Goal: Find specific page/section: Find specific page/section

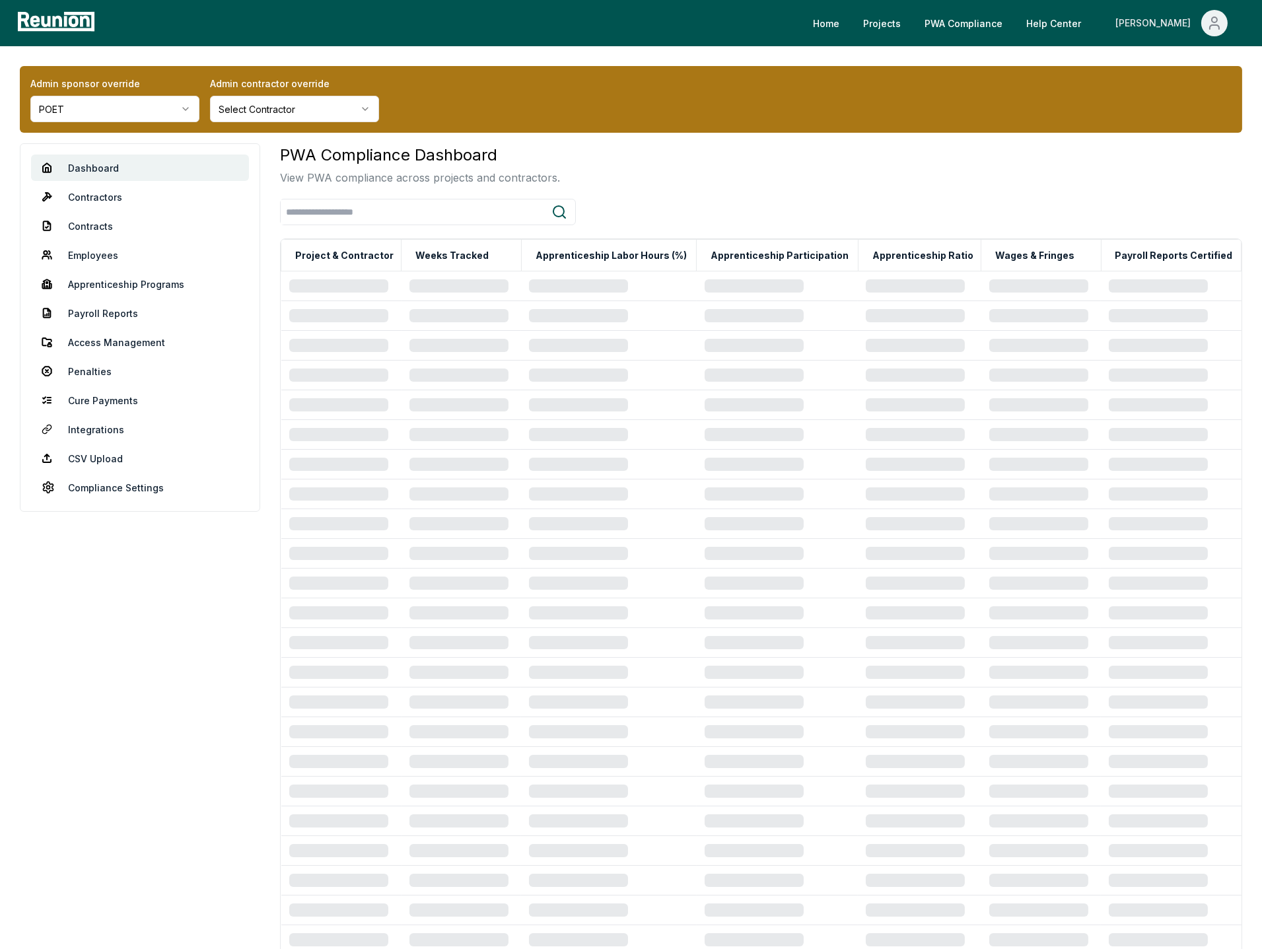
click at [1221, 21] on icon "Main" at bounding box center [1214, 23] width 16 height 16
click at [1163, 71] on p "Admin Portal" at bounding box center [1189, 71] width 54 height 16
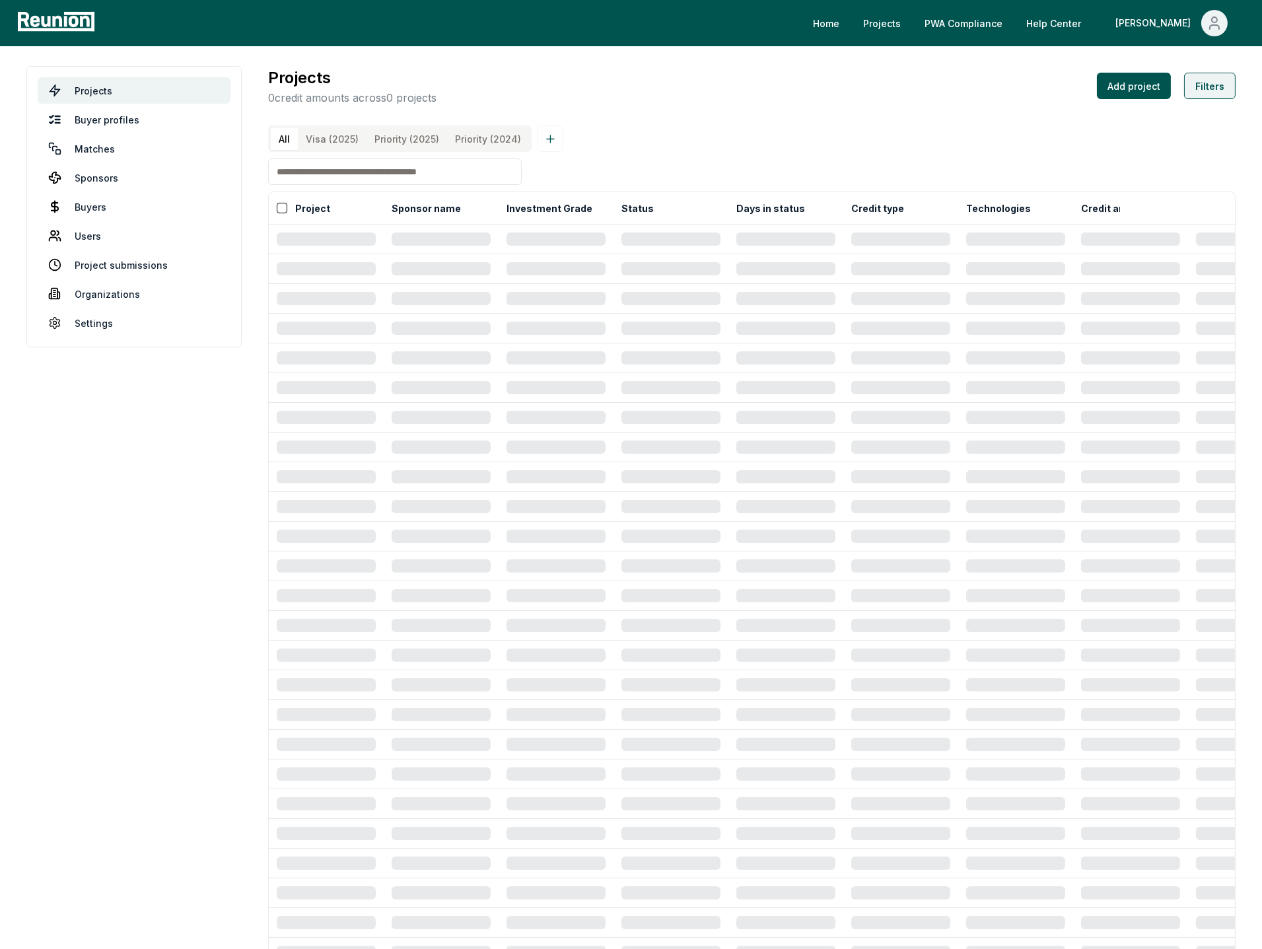
click at [1222, 88] on button "Filters" at bounding box center [1209, 86] width 51 height 26
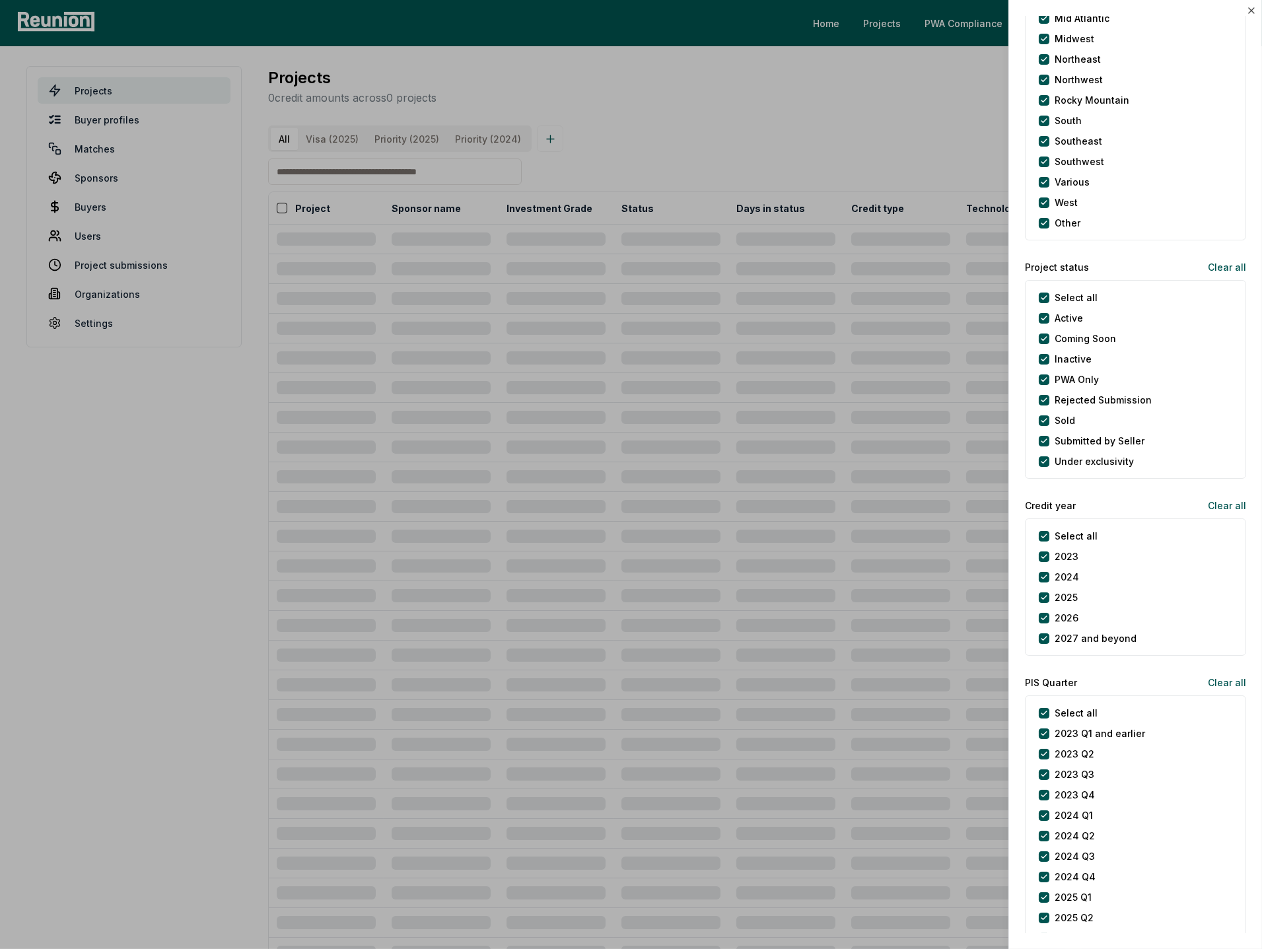
scroll to position [1213, 0]
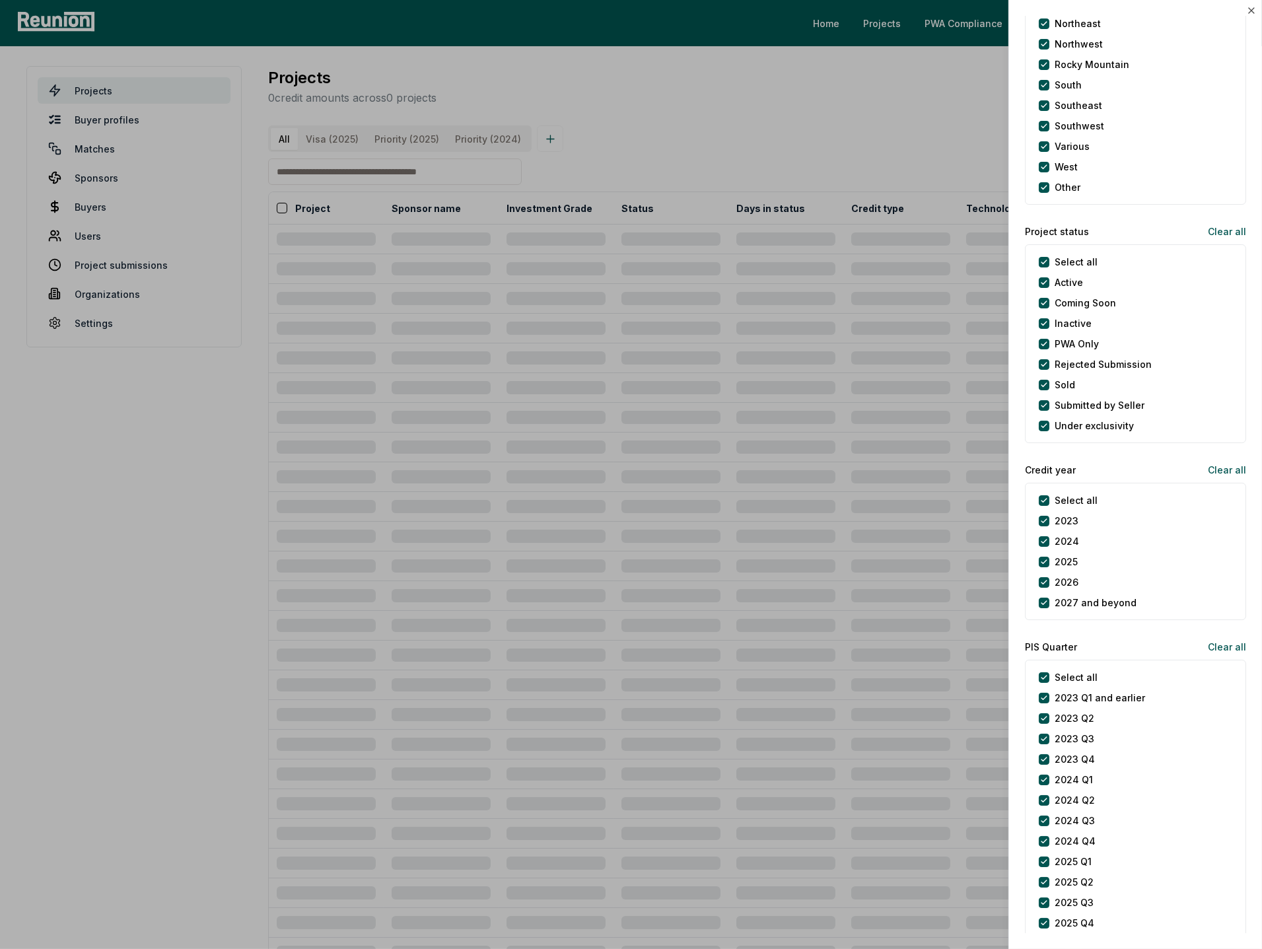
click at [1225, 228] on button "Clear all" at bounding box center [1221, 231] width 49 height 26
click at [1227, 228] on button "Clear all" at bounding box center [1221, 231] width 49 height 26
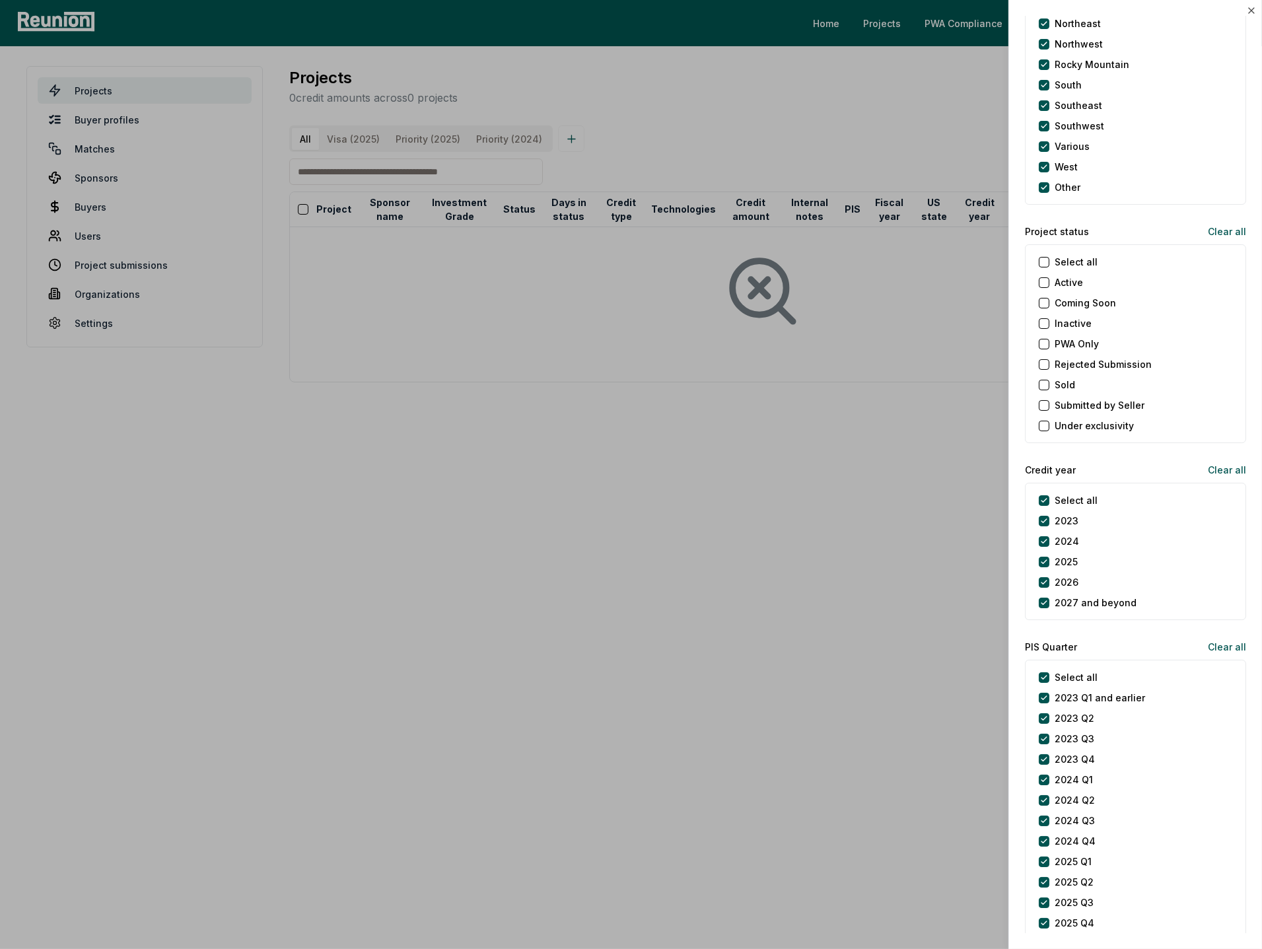
click at [1044, 385] on button "Sold" at bounding box center [1043, 385] width 11 height 11
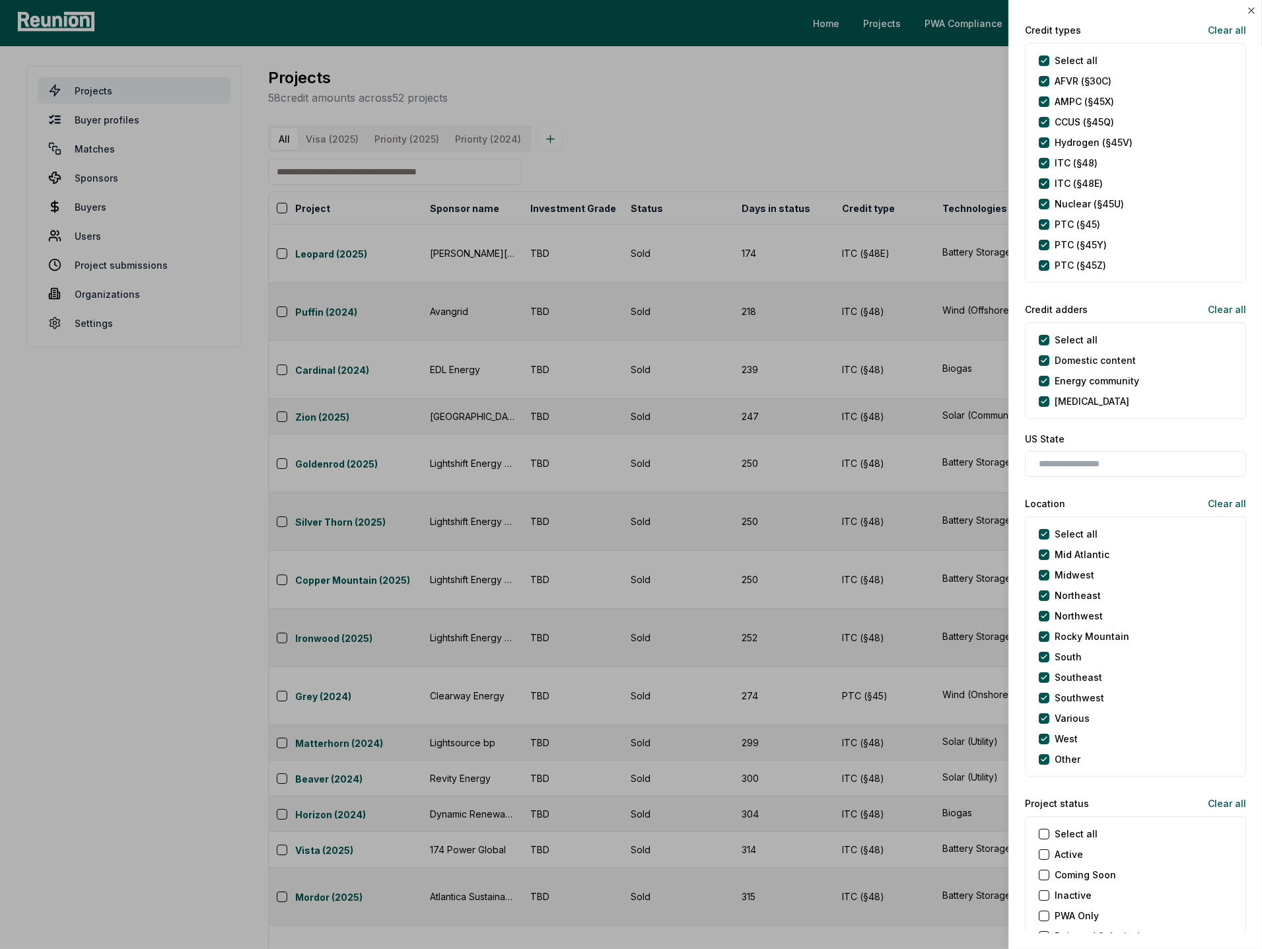
scroll to position [231, 0]
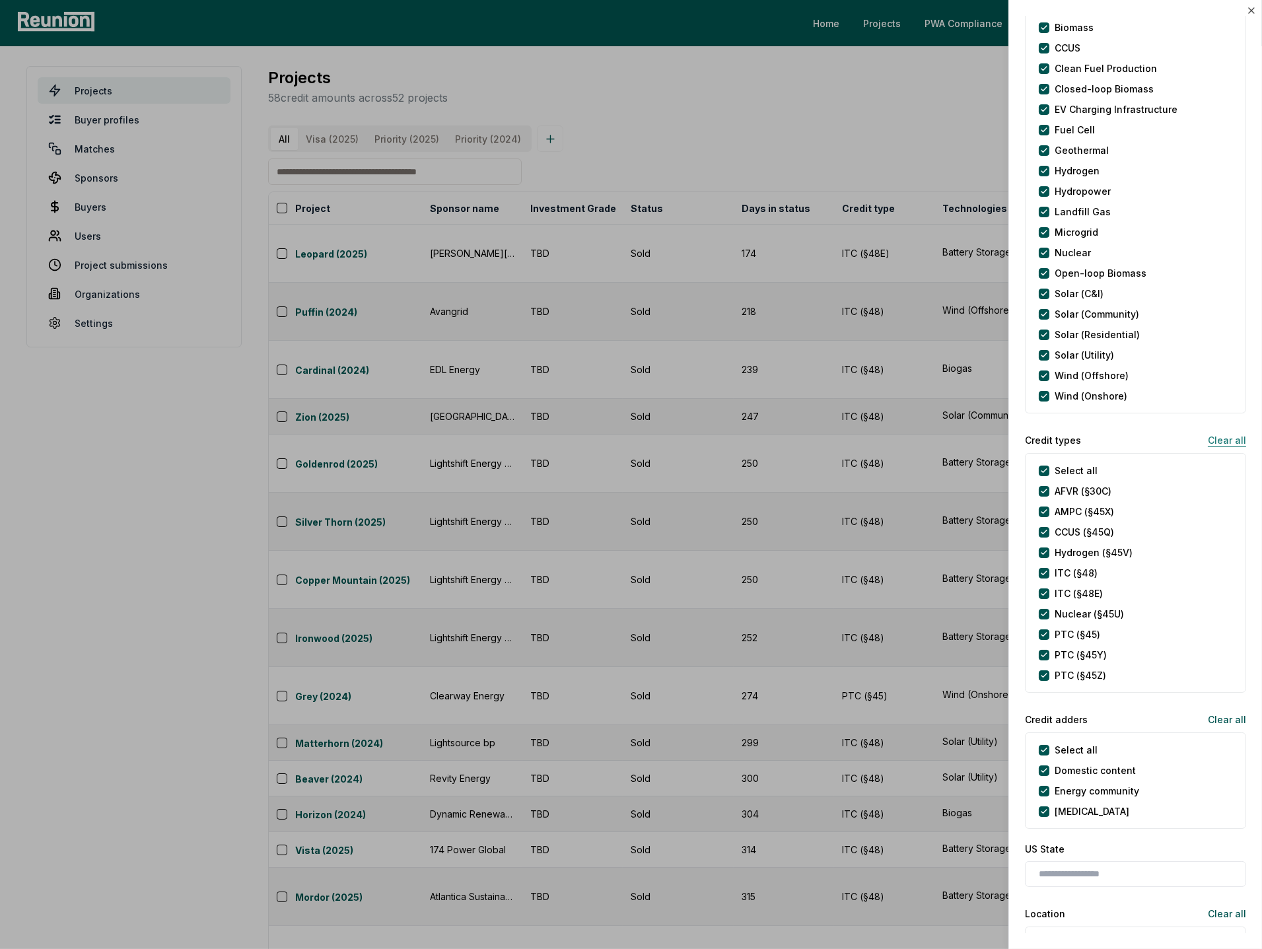
click at [1227, 443] on button "Clear all" at bounding box center [1221, 439] width 49 height 26
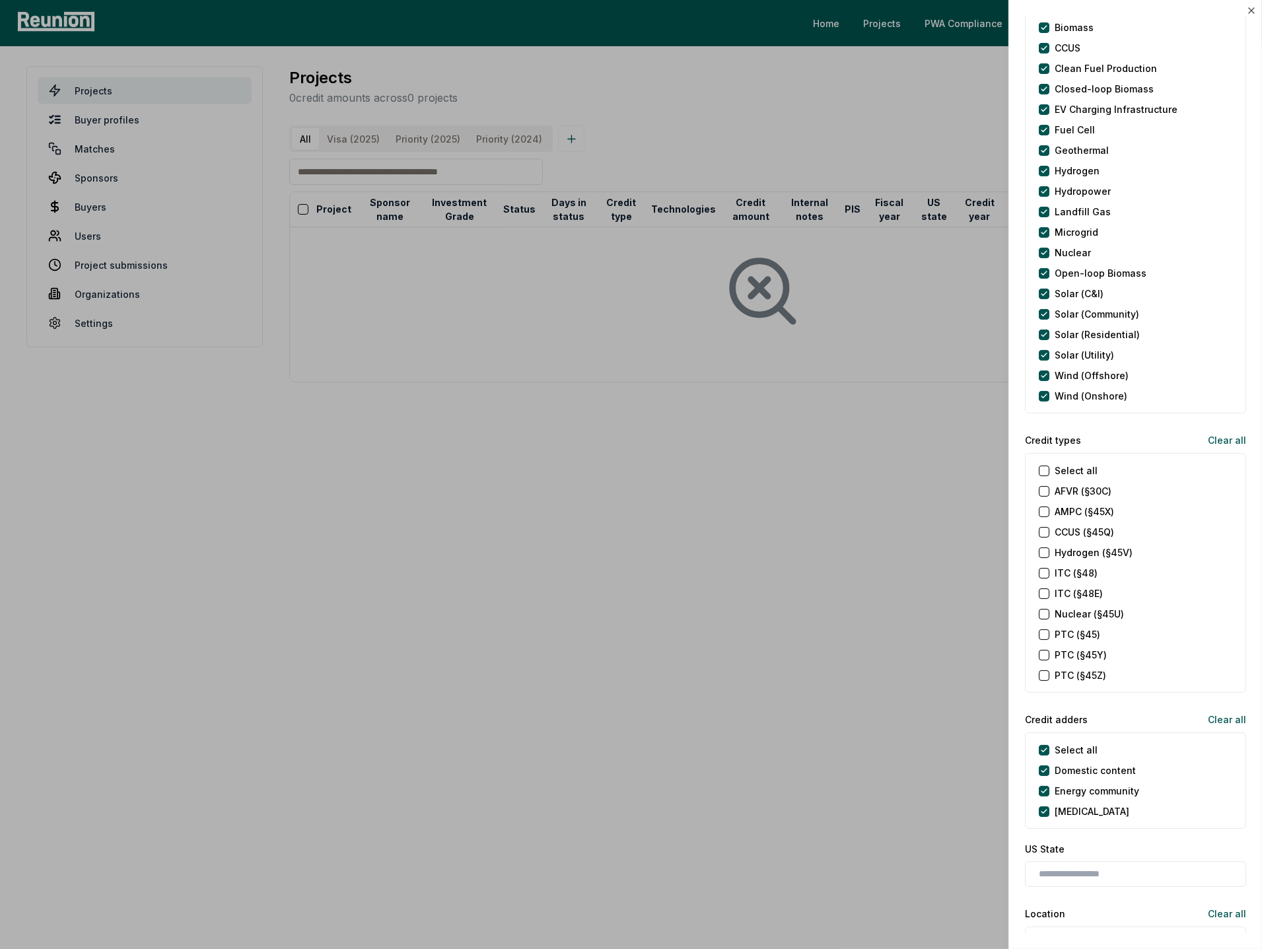
click at [1042, 489] on \(§30C\) "AFVR (§30C)" at bounding box center [1043, 491] width 11 height 11
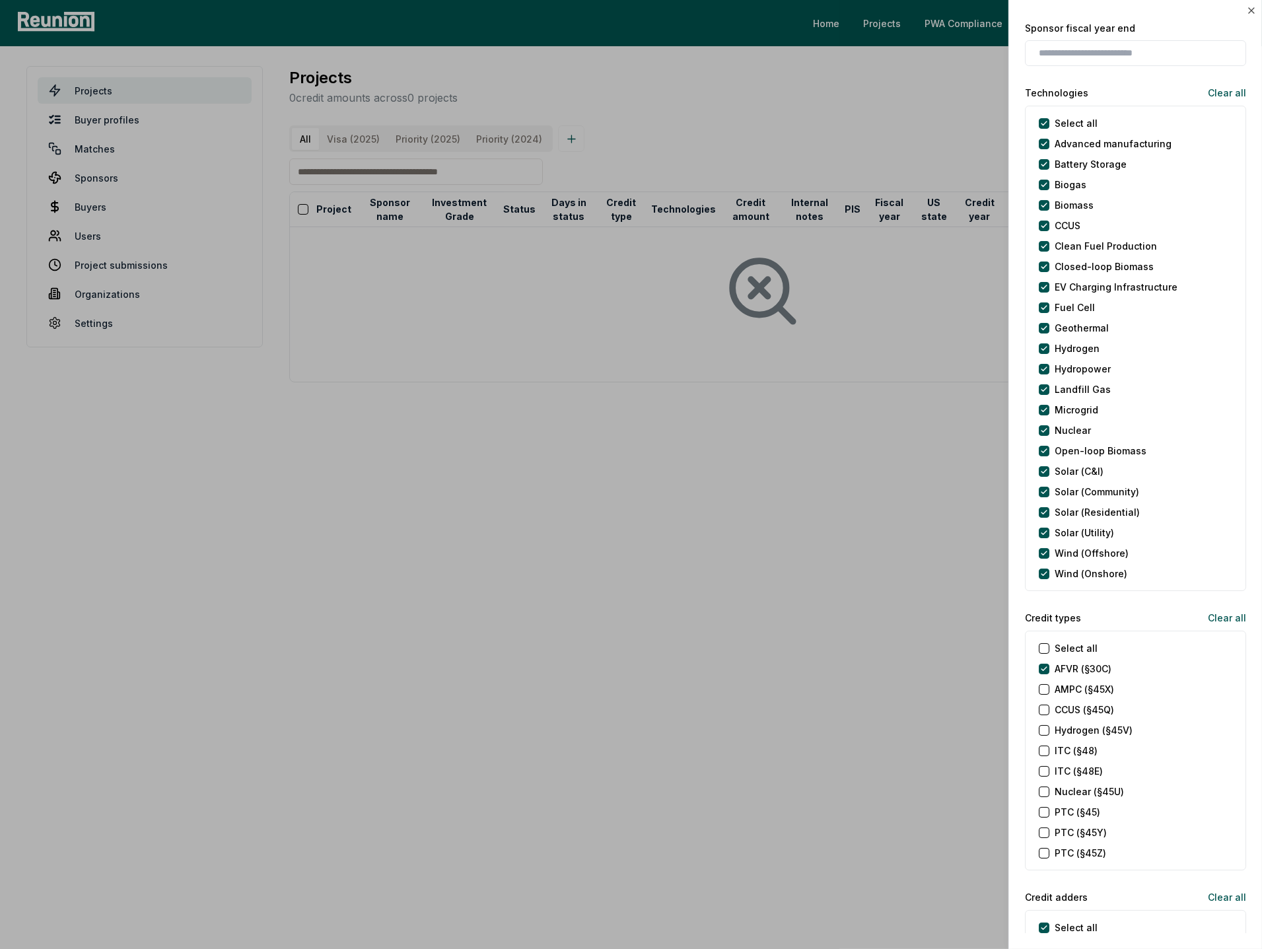
scroll to position [0, 0]
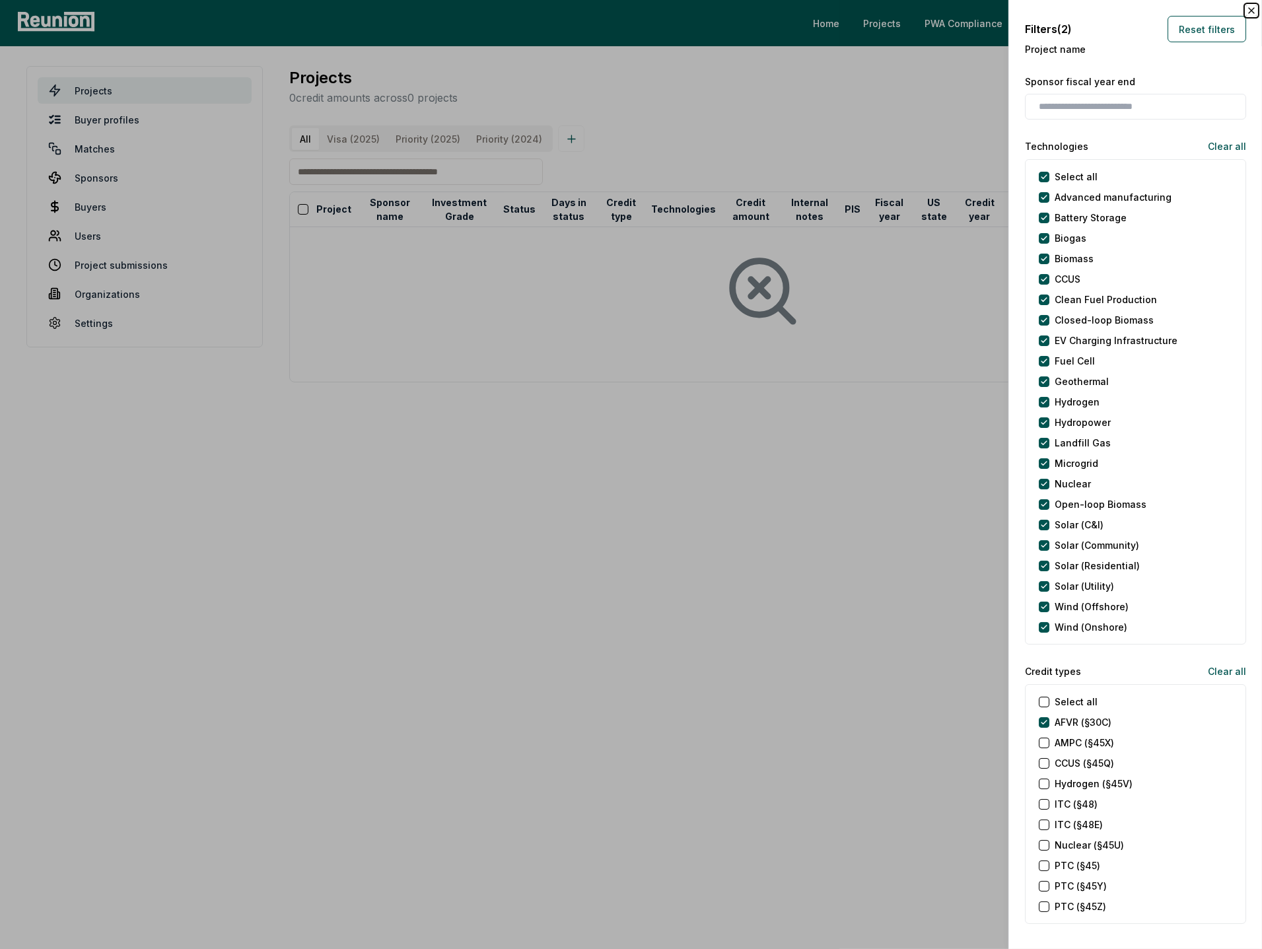
click at [1251, 10] on icon "button" at bounding box center [1250, 10] width 5 height 5
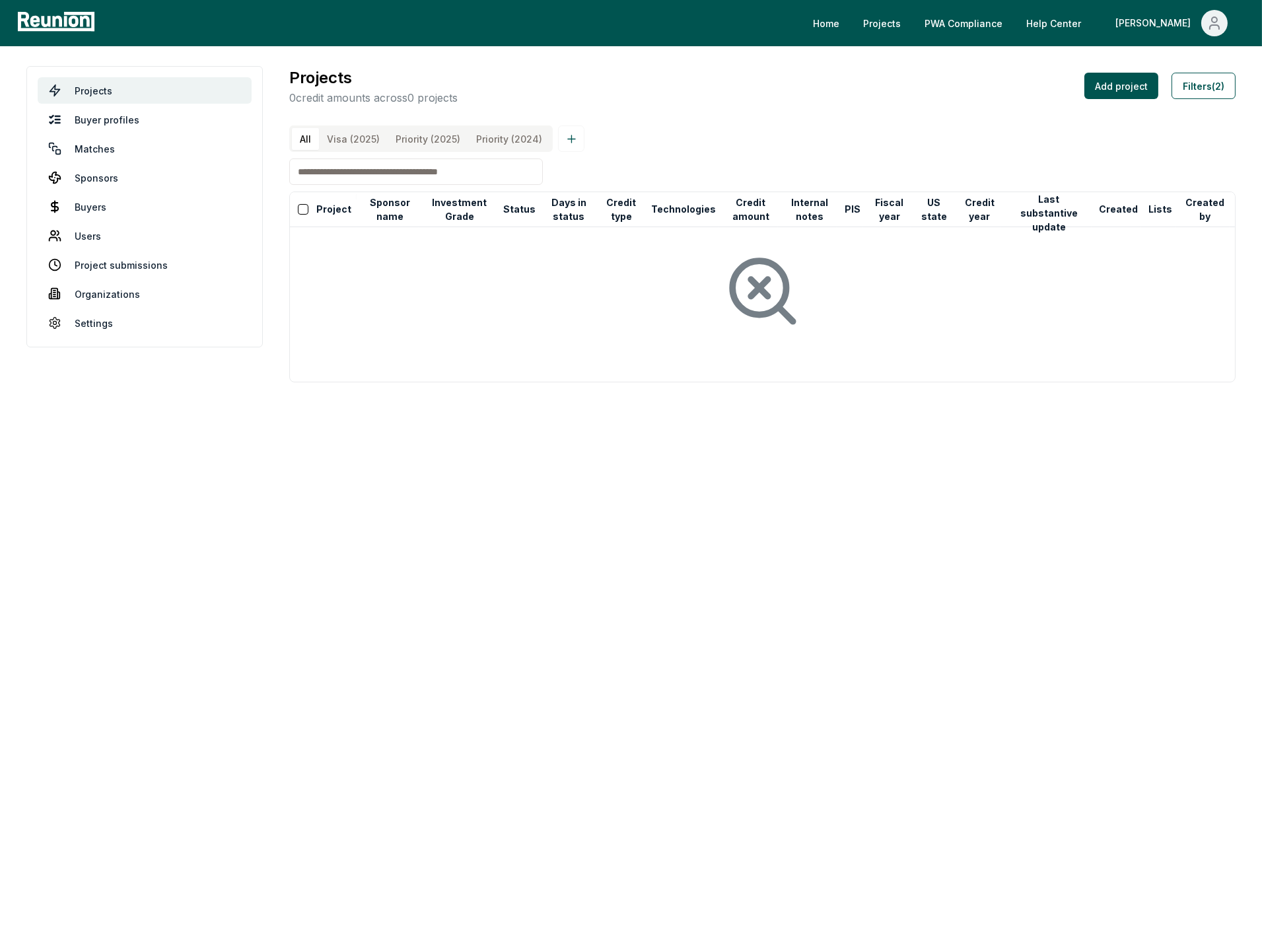
click at [1056, 143] on div "All Visa (2025) Priority (2025) Priority (2024)" at bounding box center [762, 138] width 946 height 26
click at [788, 77] on div "Projects 0 credit amounts across 0 projects Add project Filters (2)" at bounding box center [762, 86] width 946 height 40
click at [714, 129] on div "All Visa (2025) Priority (2025) Priority (2024)" at bounding box center [762, 138] width 946 height 26
click at [790, 371] on td at bounding box center [762, 303] width 945 height 155
click at [529, 457] on body "Please visit us on your desktop We're working on making our marketplace mobile-…" at bounding box center [631, 474] width 1262 height 949
